Goal: Navigation & Orientation: Find specific page/section

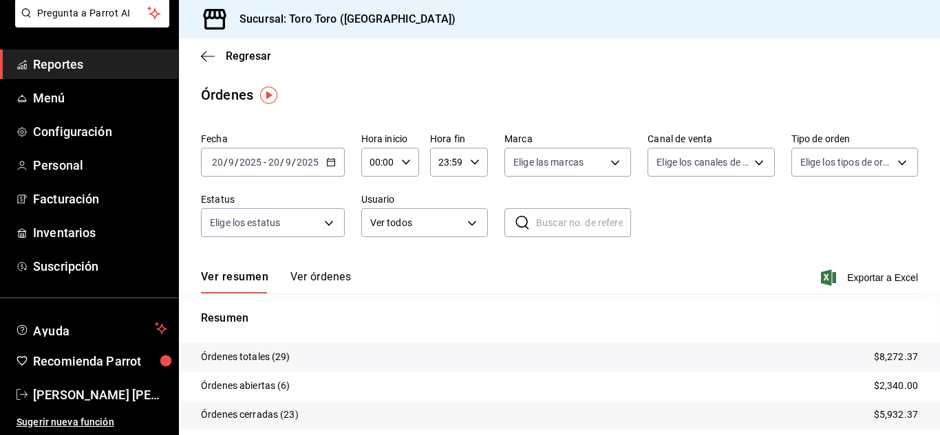
click at [71, 64] on span "Reportes" at bounding box center [100, 64] width 134 height 19
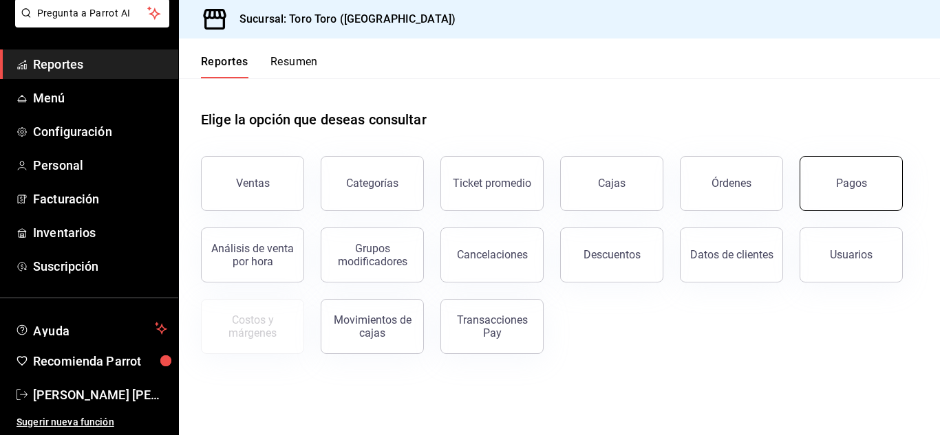
click at [858, 199] on button "Pagos" at bounding box center [850, 183] width 103 height 55
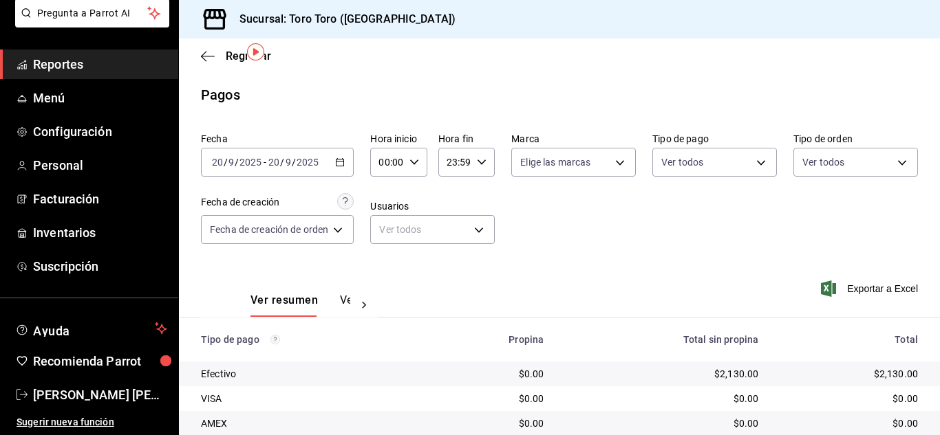
scroll to position [197, 0]
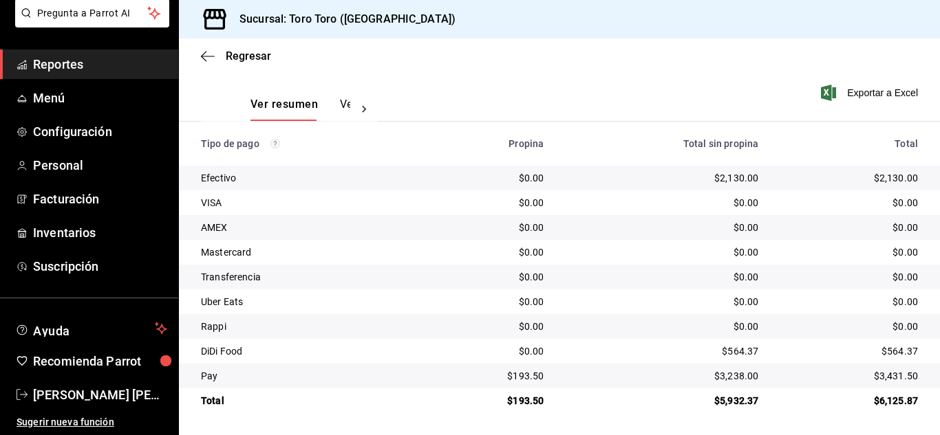
click at [47, 70] on span "Reportes" at bounding box center [100, 64] width 134 height 19
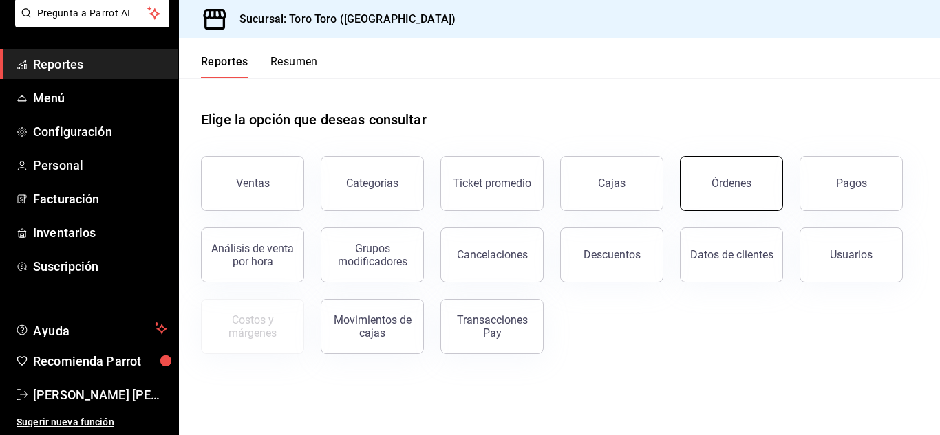
click at [724, 182] on div "Órdenes" at bounding box center [731, 183] width 40 height 13
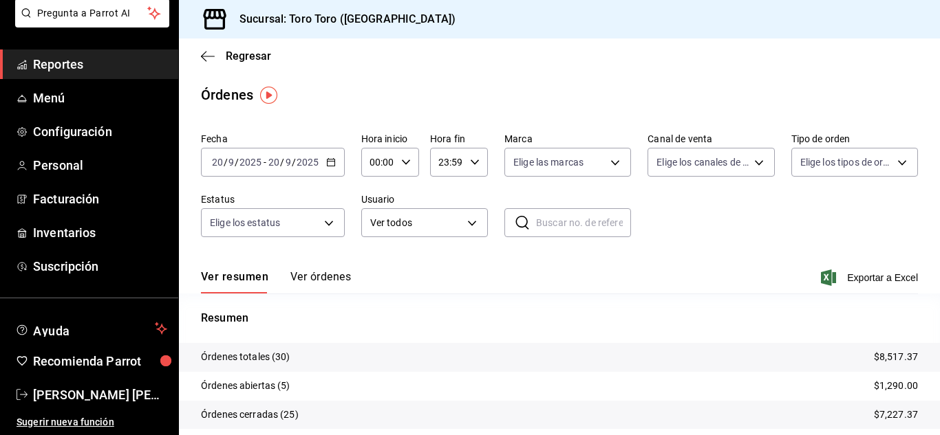
click at [69, 65] on span "Reportes" at bounding box center [100, 64] width 134 height 19
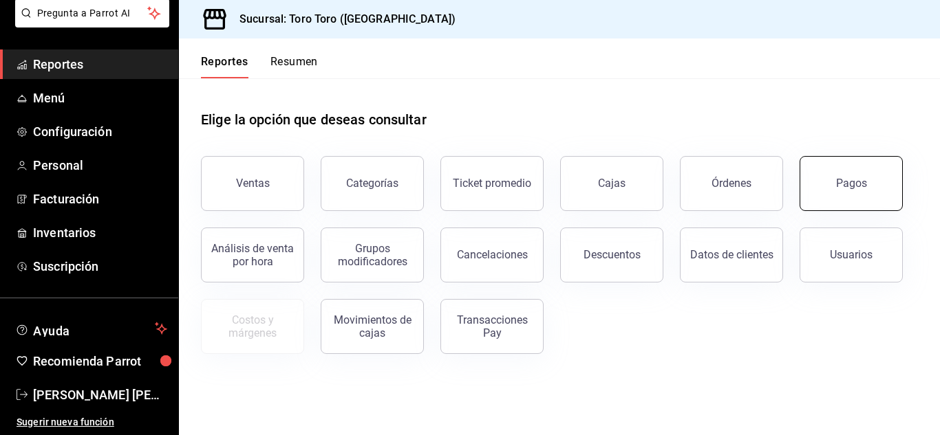
click at [815, 182] on button "Pagos" at bounding box center [850, 183] width 103 height 55
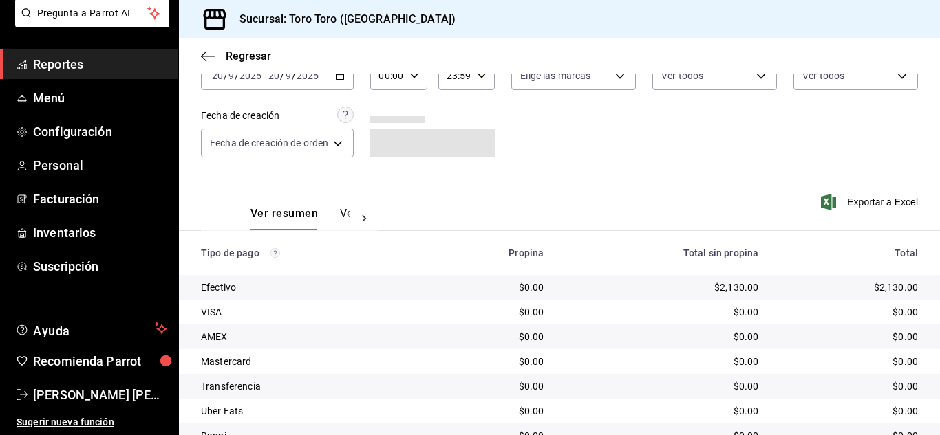
scroll to position [197, 0]
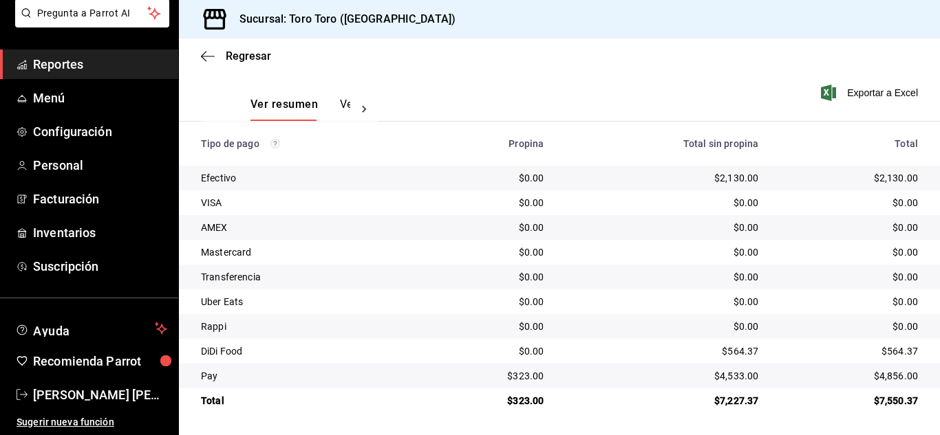
click at [70, 72] on span "Reportes" at bounding box center [100, 64] width 134 height 19
